Goal: Information Seeking & Learning: Learn about a topic

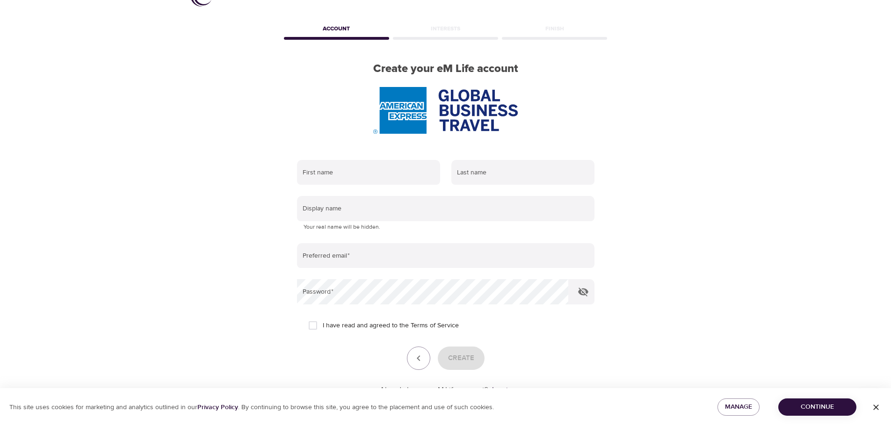
scroll to position [13, 0]
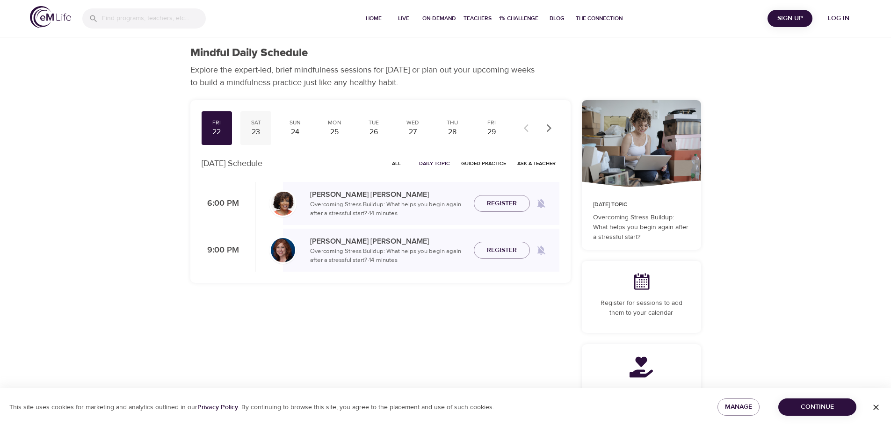
click at [258, 127] on div "23" at bounding box center [255, 132] width 23 height 11
click at [312, 127] on div "Fri 22 Sat 23 Sun 24 Mon 25 Tue 26 Wed 27 Thu 28 Fri 29 Sat 30 Sun 31 Mon 1 Tue…" at bounding box center [355, 128] width 306 height 34
click at [291, 129] on div "24" at bounding box center [295, 132] width 23 height 11
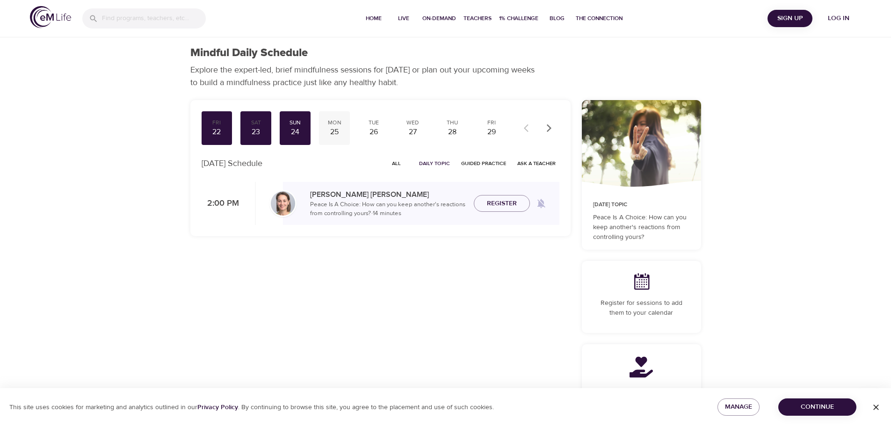
click at [336, 126] on div "Mon" at bounding box center [334, 123] width 23 height 8
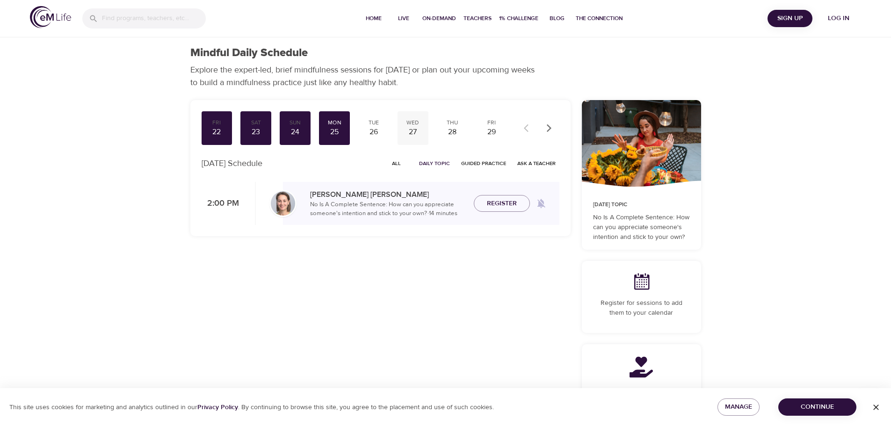
click at [411, 127] on div "27" at bounding box center [412, 132] width 23 height 11
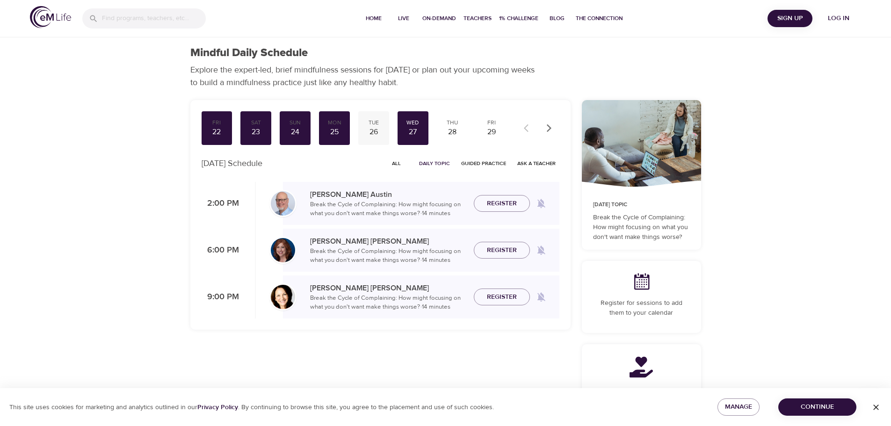
click at [375, 127] on div "26" at bounding box center [373, 132] width 23 height 11
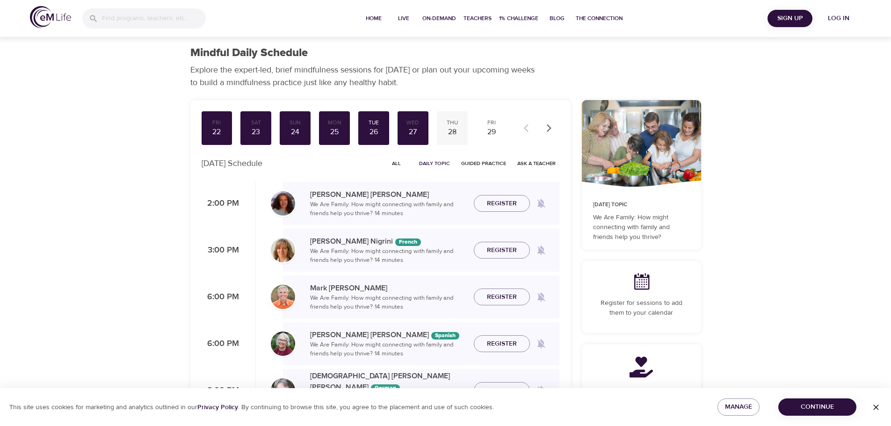
click at [462, 126] on div "Thu" at bounding box center [452, 123] width 23 height 8
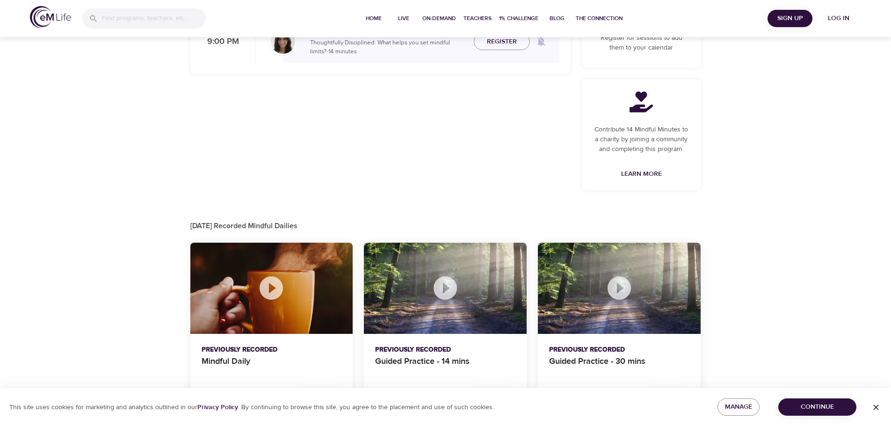
scroll to position [115, 0]
